Goal: Task Accomplishment & Management: Use online tool/utility

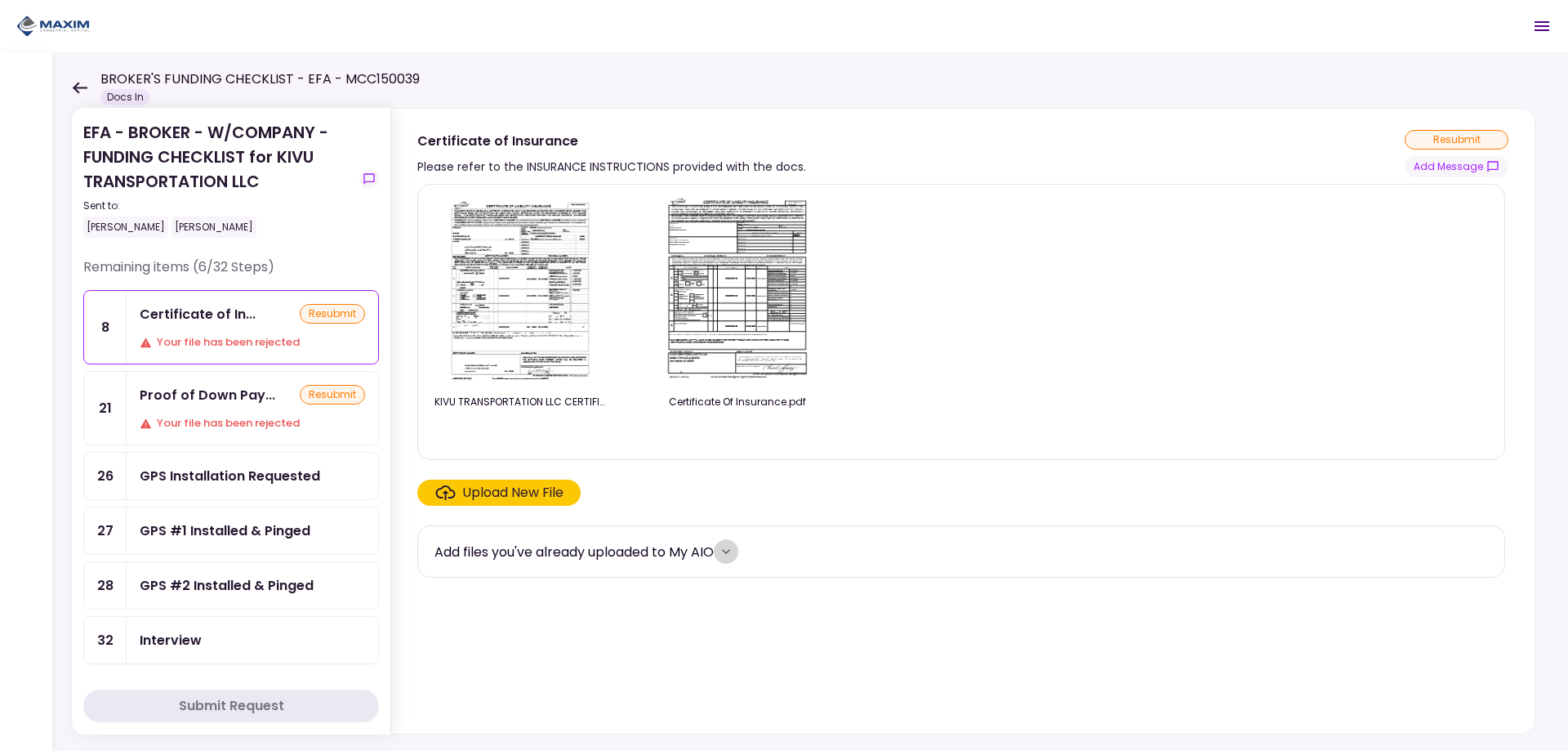
click at [730, 552] on icon "more" at bounding box center [725, 550] width 16 height 16
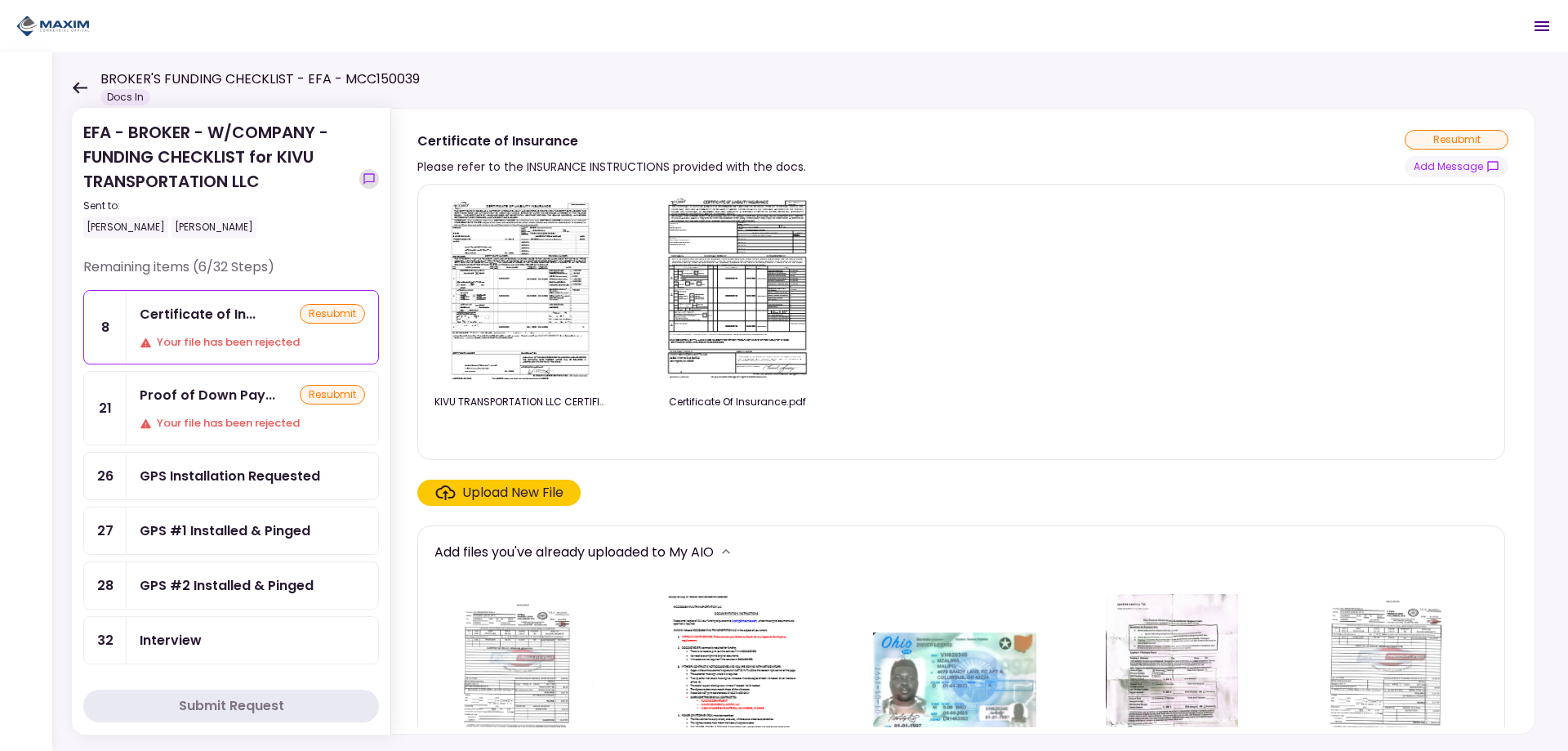
click at [371, 182] on icon "show-messages" at bounding box center [368, 178] width 10 height 10
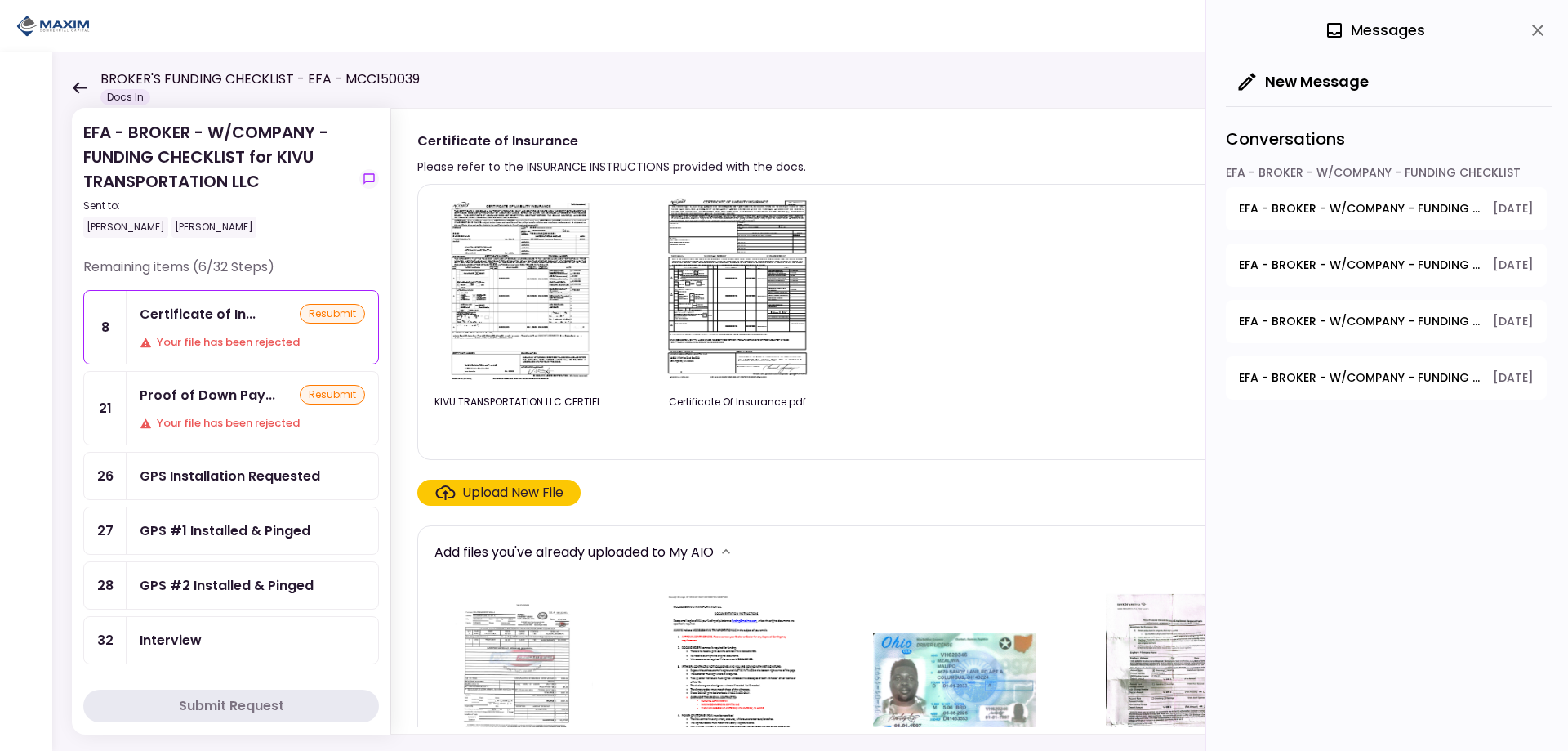
click at [1343, 167] on div "EFA - BROKER - W/COMPANY - FUNDING CHECKLIST" at bounding box center [1385, 176] width 321 height 23
click at [1235, 144] on div "Conversations" at bounding box center [1388, 134] width 326 height 58
click at [957, 201] on div "KIVU TRANSPORTATION LLC CERTIFICATE OF INSURANCE UPDATED.pdf Certificate Of Ins…" at bounding box center [961, 322] width 1054 height 249
